Goal: Check status: Check status

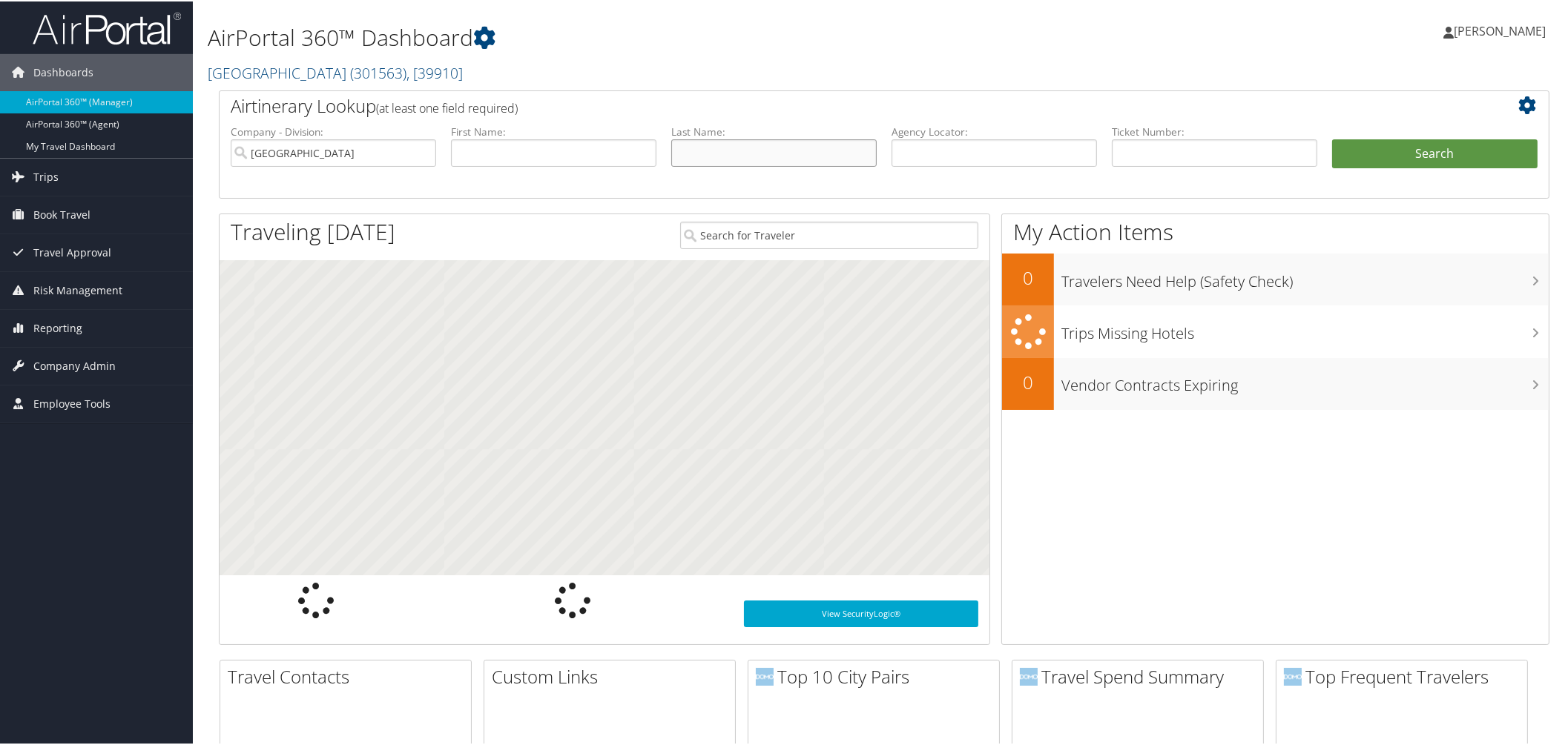
click at [824, 166] on input "text" at bounding box center [773, 151] width 205 height 27
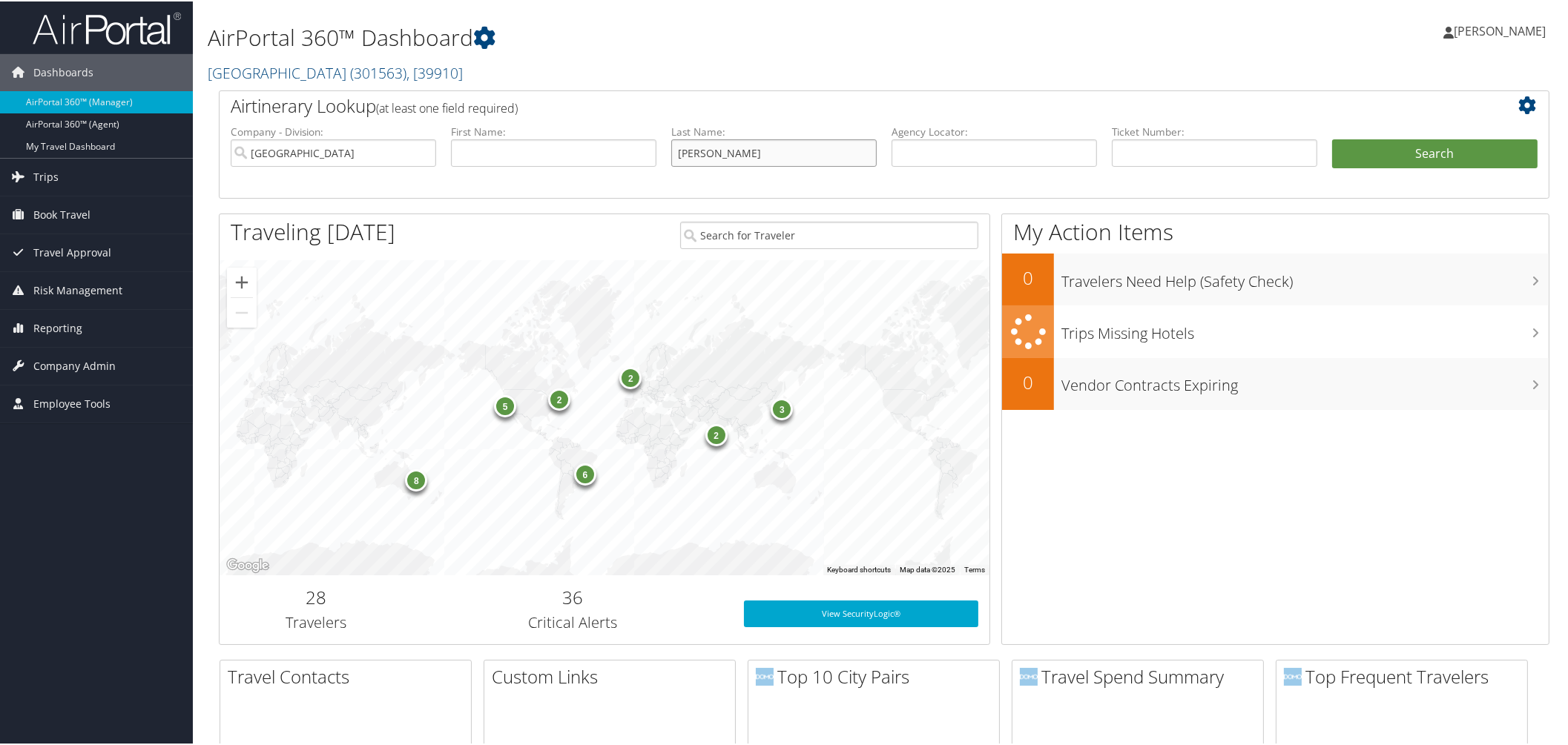
type input "[PERSON_NAME]"
click at [1332, 138] on button "Search" at bounding box center [1434, 153] width 205 height 30
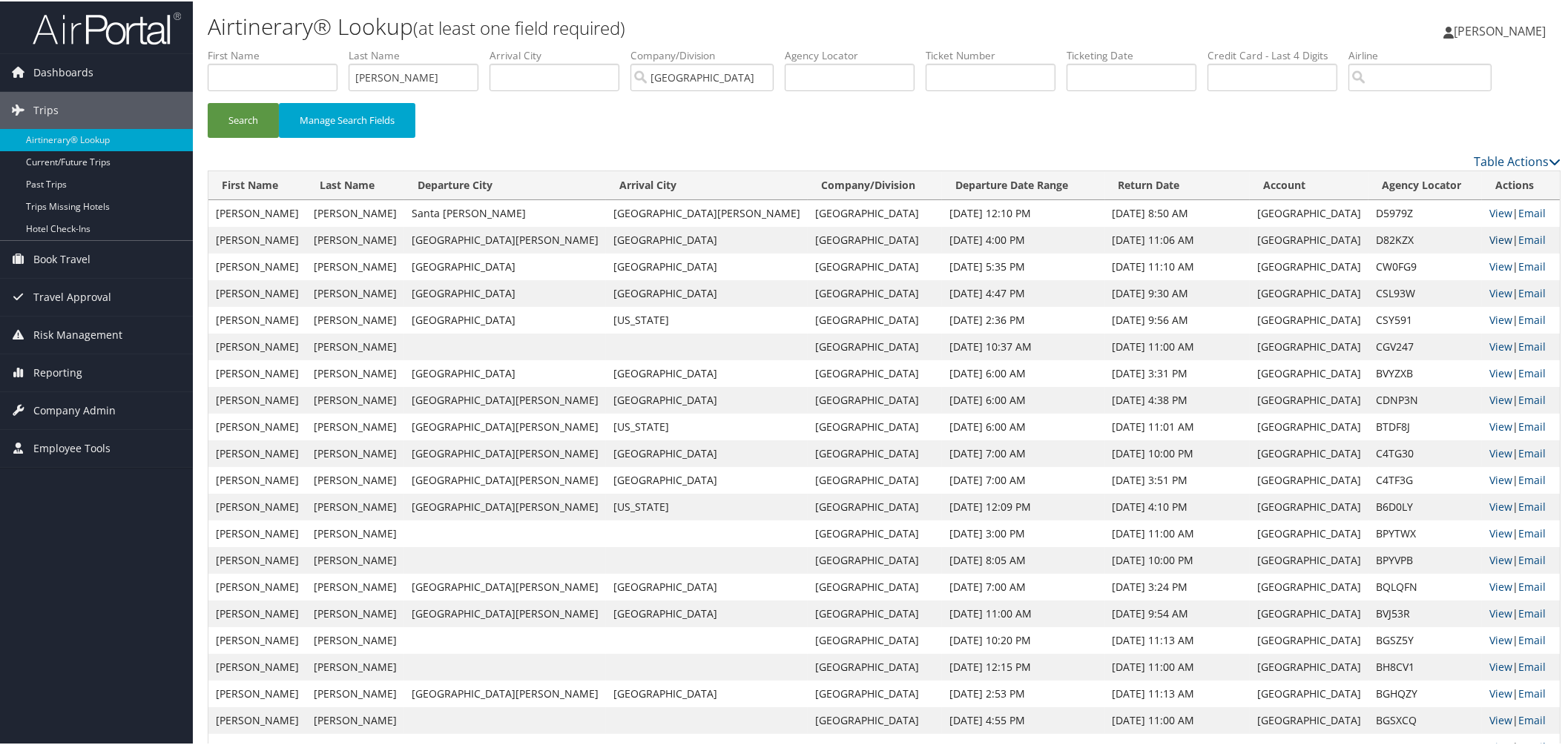
click at [1489, 245] on link "View" at bounding box center [1501, 238] width 23 height 14
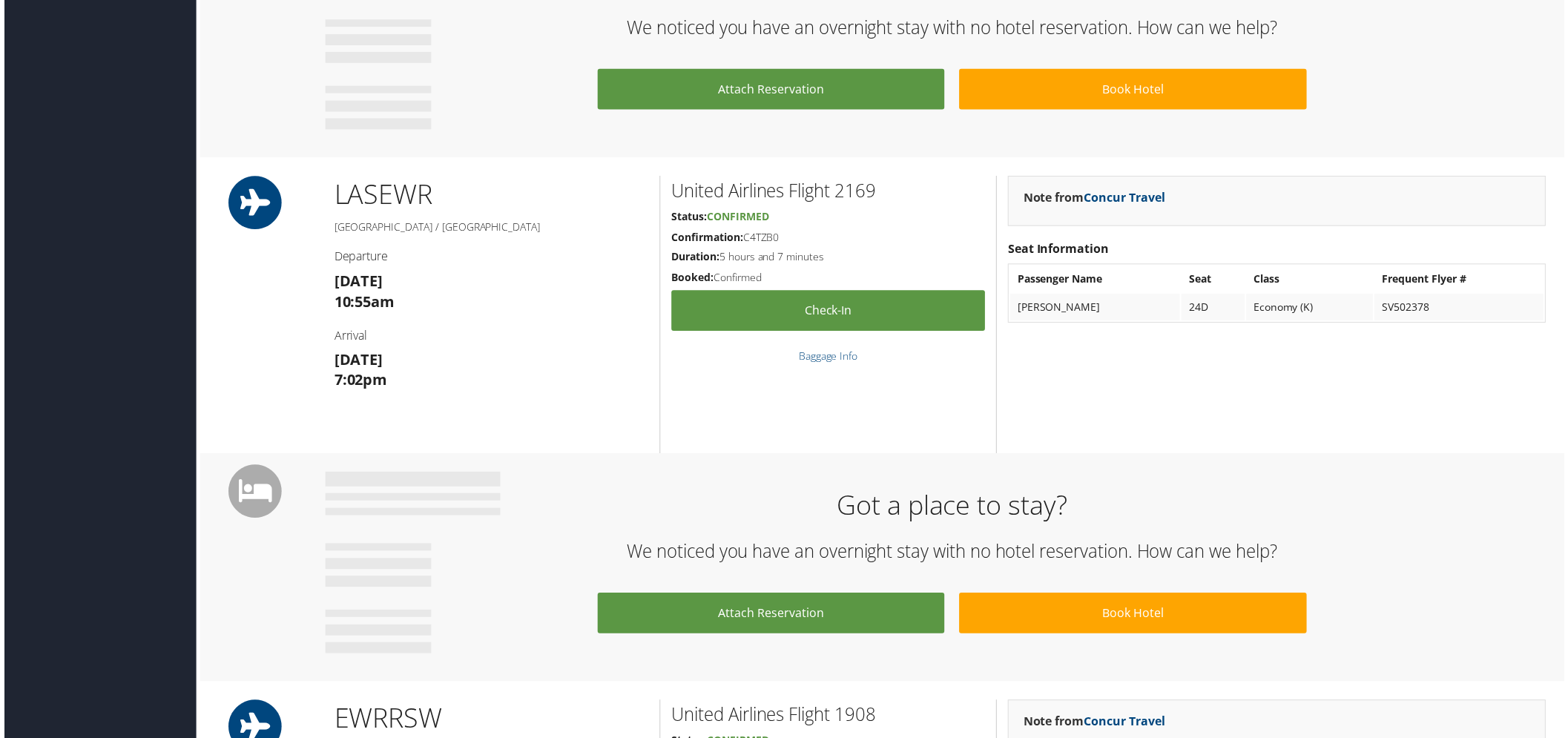
scroll to position [1575, 0]
